Goal: Task Accomplishment & Management: Use online tool/utility

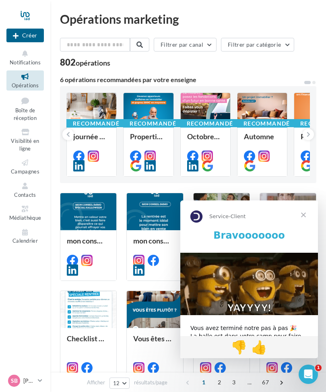
click at [301, 216] on span "Fermer" at bounding box center [303, 215] width 29 height 29
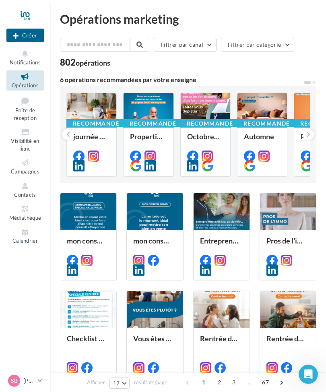
click at [27, 164] on icon at bounding box center [25, 162] width 33 height 9
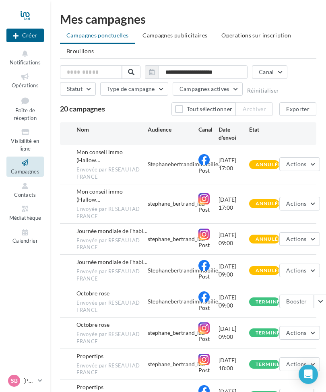
click at [97, 155] on span "Mon conseil immo (Hallow…" at bounding box center [100, 156] width 46 height 15
click at [94, 166] on span "Envoyée par RESEAU IAD FRANCE" at bounding box center [112, 173] width 71 height 15
click at [91, 168] on span "Envoyée par RESEAU IAD FRANCE" at bounding box center [112, 173] width 71 height 15
click at [308, 162] on button "Actions" at bounding box center [300, 165] width 40 height 14
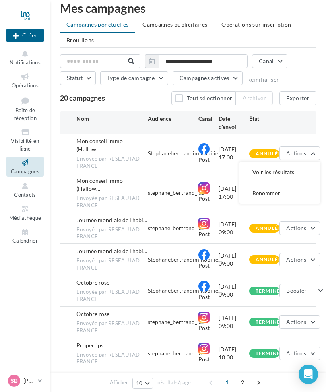
scroll to position [11, 0]
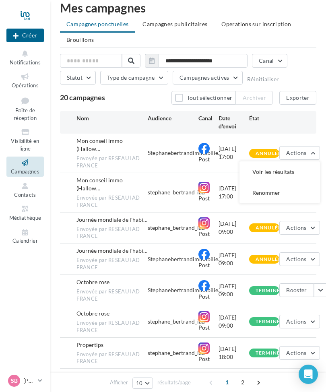
click at [101, 177] on span "Mon conseil immo (Hallow…" at bounding box center [100, 184] width 46 height 15
click at [104, 195] on span "Envoyée par RESEAU IAD FRANCE" at bounding box center [112, 202] width 71 height 15
click at [26, 83] on span "Opérations" at bounding box center [25, 85] width 27 height 6
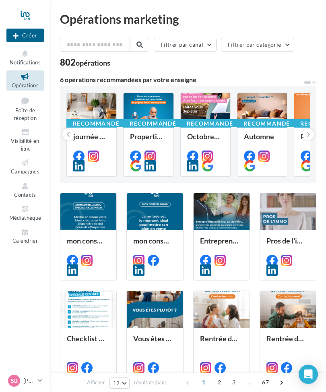
scroll to position [1, 0]
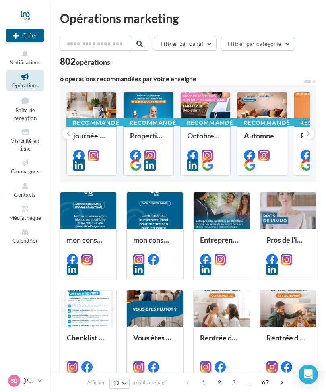
click at [307, 133] on icon at bounding box center [309, 134] width 4 height 8
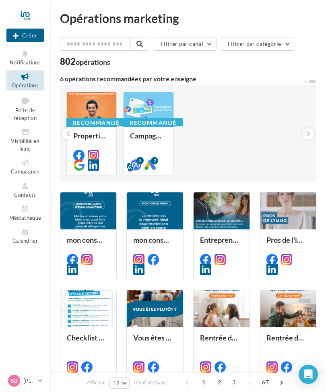
click at [66, 132] on icon at bounding box center [68, 134] width 4 height 8
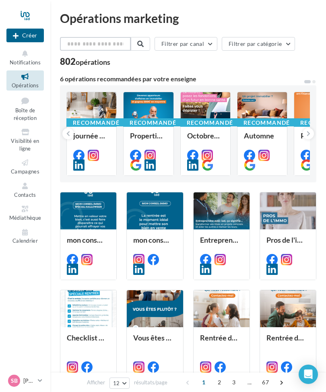
click at [85, 45] on input "text" at bounding box center [95, 44] width 71 height 14
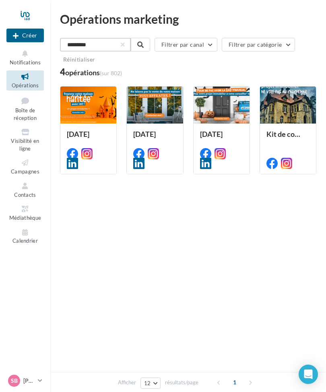
scroll to position [0, 0]
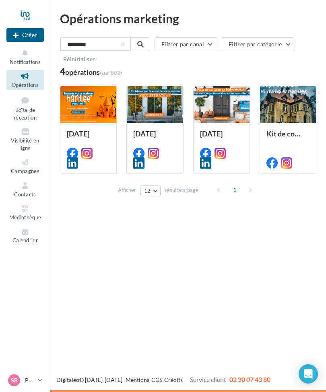
type input "*********"
click at [282, 108] on div at bounding box center [288, 106] width 56 height 38
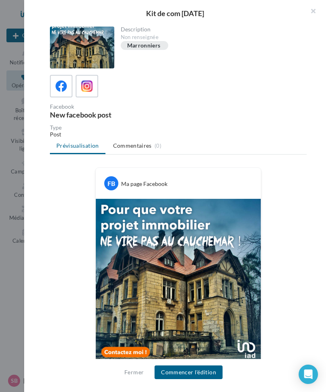
click at [311, 11] on button "button" at bounding box center [310, 12] width 32 height 24
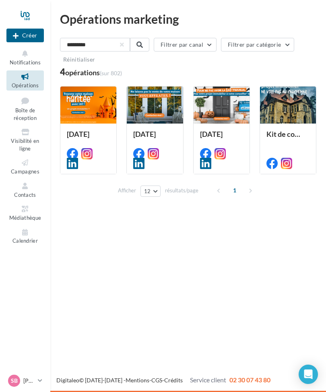
click at [25, 32] on button "Créer" at bounding box center [24, 36] width 37 height 14
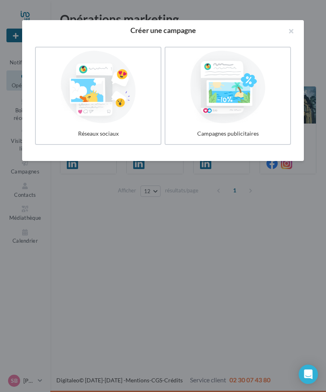
click at [225, 87] on div at bounding box center [228, 87] width 118 height 73
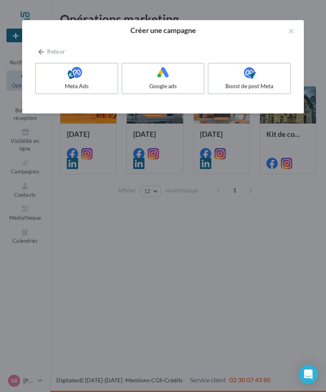
click at [39, 52] on icon at bounding box center [41, 52] width 6 height 0
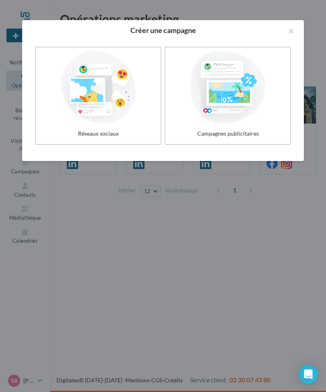
click at [94, 97] on div at bounding box center [98, 87] width 118 height 73
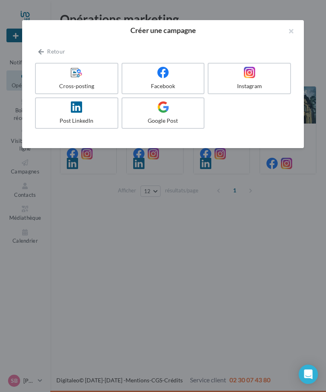
click at [154, 76] on div at bounding box center [163, 73] width 75 height 12
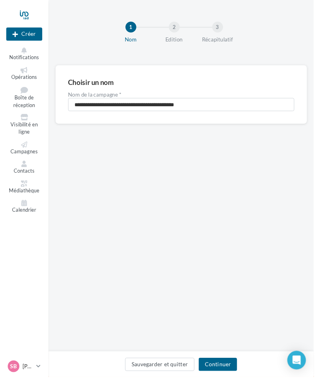
click at [232, 386] on button "Continuer" at bounding box center [227, 379] width 40 height 14
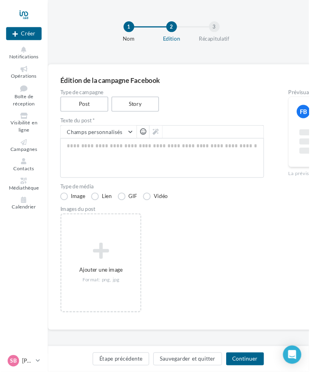
click at [262, 386] on button "Continuer" at bounding box center [259, 379] width 40 height 14
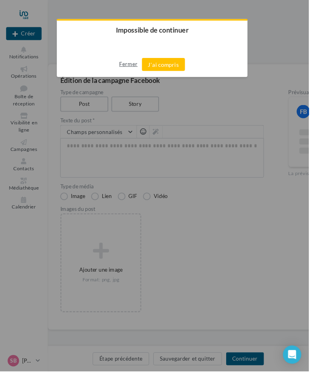
click at [142, 69] on button "Fermer" at bounding box center [135, 67] width 19 height 13
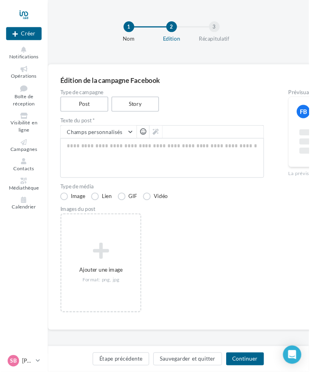
click at [25, 18] on div at bounding box center [24, 15] width 37 height 20
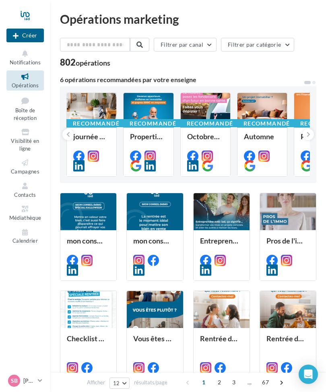
click at [23, 209] on icon at bounding box center [25, 209] width 33 height 9
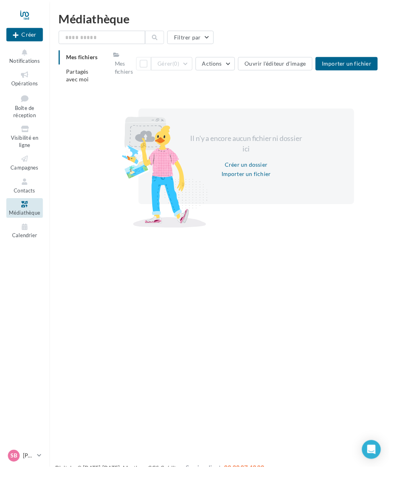
click at [25, 238] on span "Calendrier" at bounding box center [24, 241] width 25 height 6
